Goal: Information Seeking & Learning: Learn about a topic

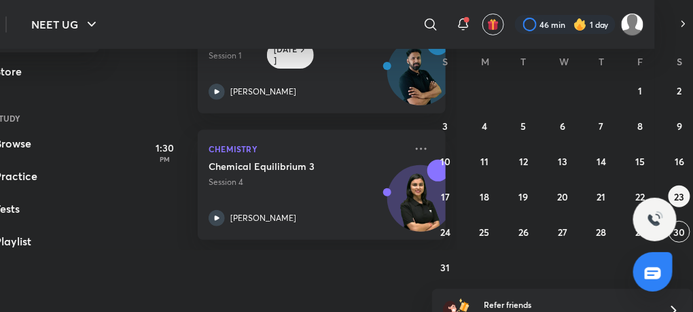
scroll to position [73, 38]
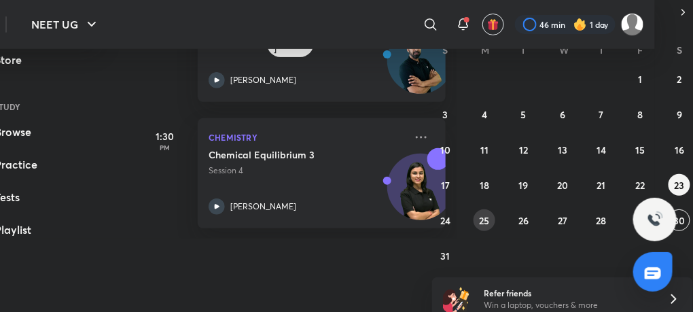
click at [480, 217] on abbr "25" at bounding box center [485, 220] width 10 height 13
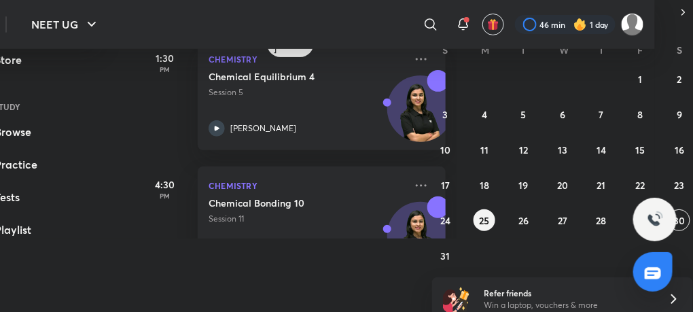
scroll to position [296, 0]
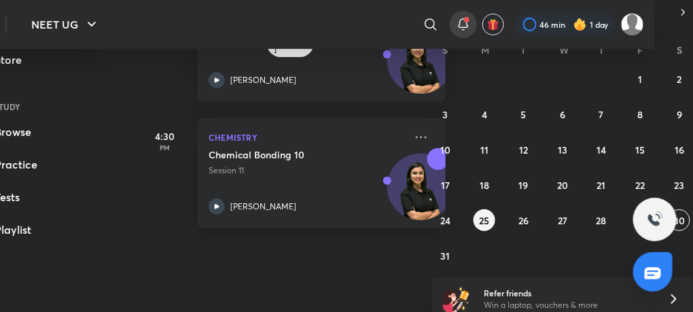
click at [472, 21] on div at bounding box center [463, 24] width 27 height 27
click at [466, 22] on icon at bounding box center [463, 24] width 16 height 16
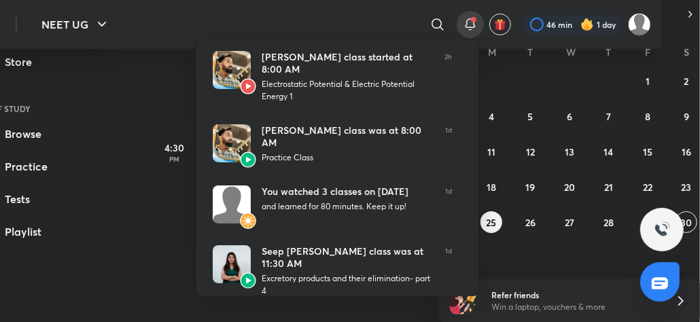
click at [141, 97] on div at bounding box center [350, 161] width 700 height 322
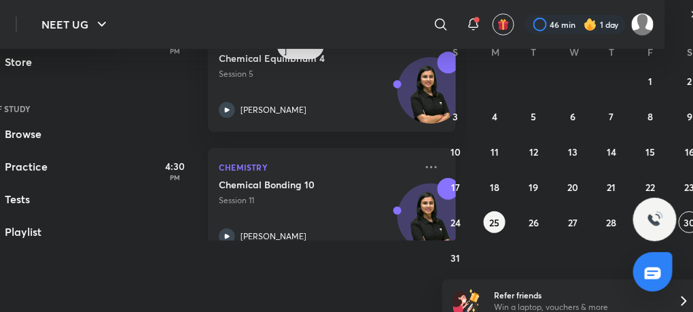
scroll to position [296, 0]
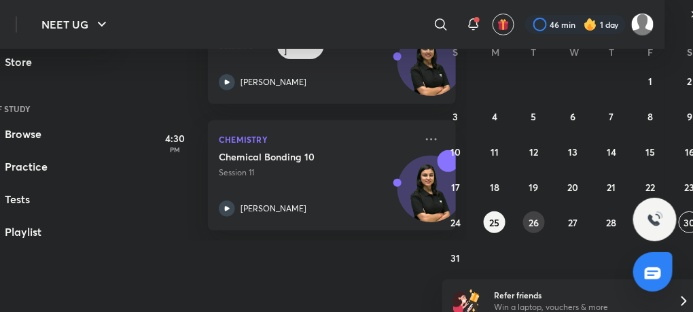
click at [527, 223] on button "26" at bounding box center [534, 222] width 22 height 22
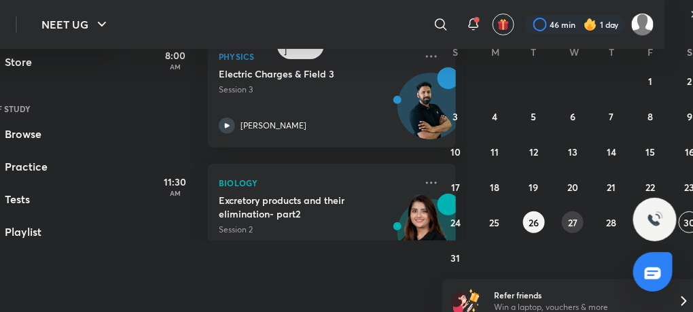
click at [573, 224] on abbr "27" at bounding box center [573, 222] width 10 height 13
click at [616, 226] on abbr "28" at bounding box center [612, 222] width 10 height 13
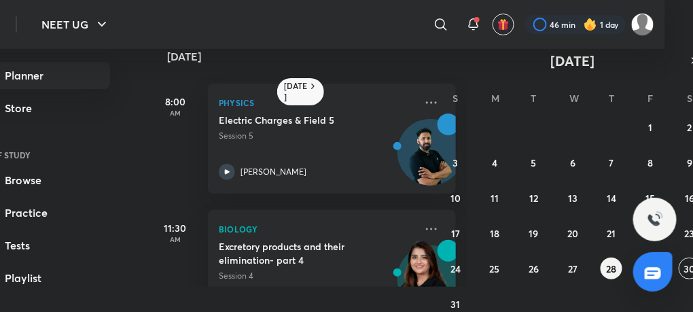
scroll to position [0, 28]
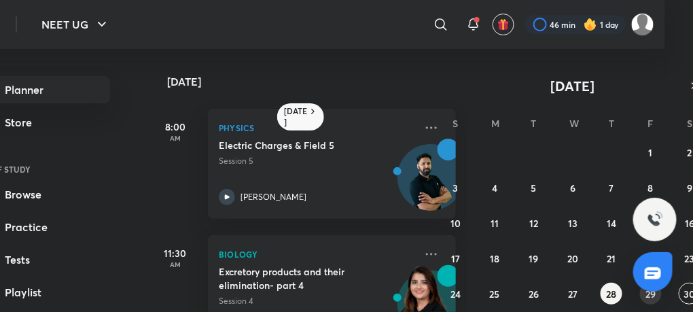
click at [656, 300] on button "29" at bounding box center [651, 294] width 22 height 22
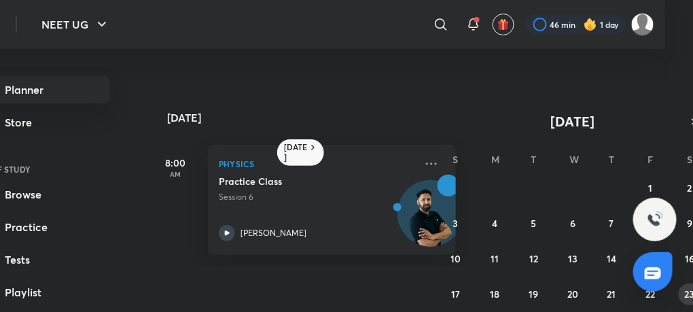
click at [689, 296] on abbr "23" at bounding box center [690, 293] width 10 height 13
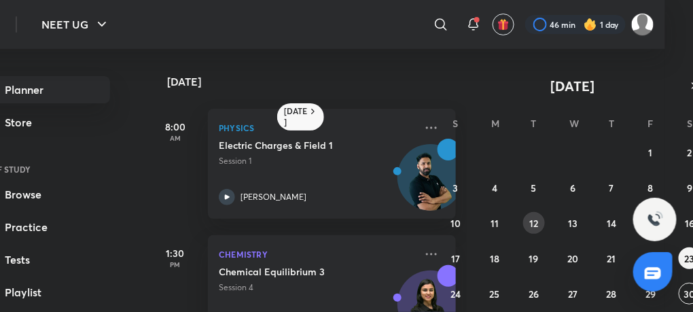
scroll to position [82, 28]
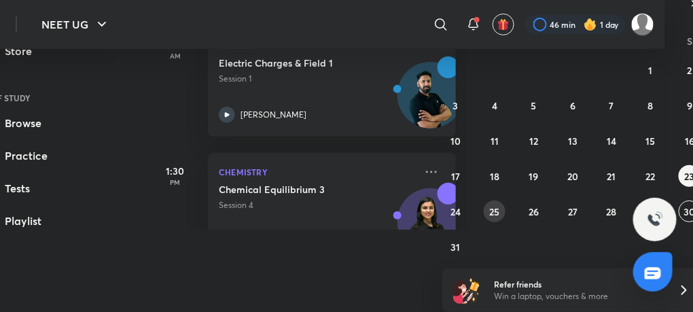
click at [497, 214] on abbr "25" at bounding box center [495, 211] width 10 height 13
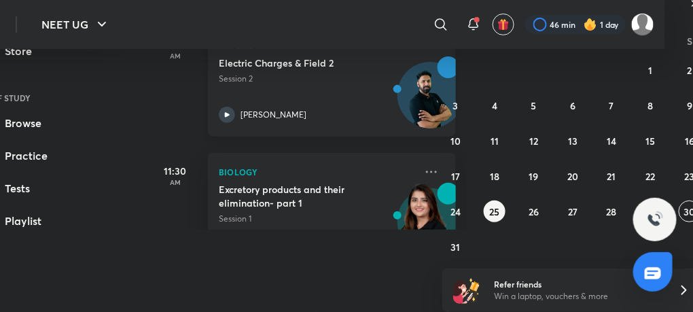
click at [226, 107] on icon at bounding box center [227, 115] width 16 height 16
